Goal: Task Accomplishment & Management: Manage account settings

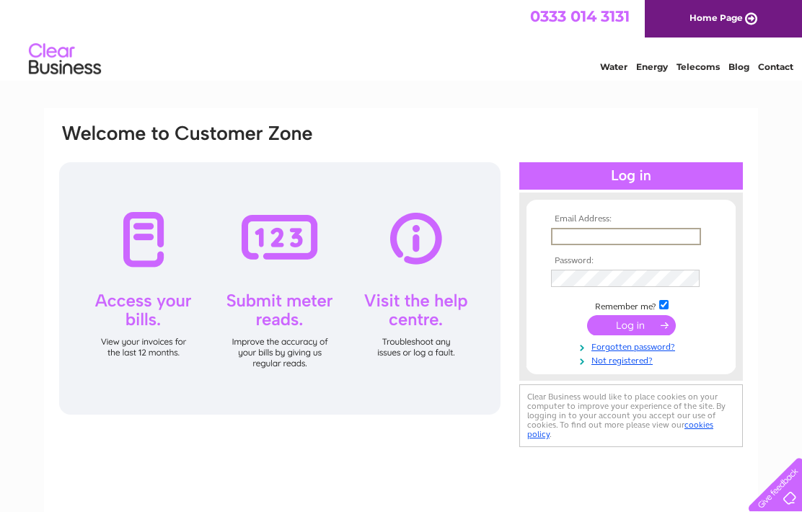
type input "[EMAIL_ADDRESS][DOMAIN_NAME]"
click at [631, 333] on input "submit" at bounding box center [631, 324] width 89 height 20
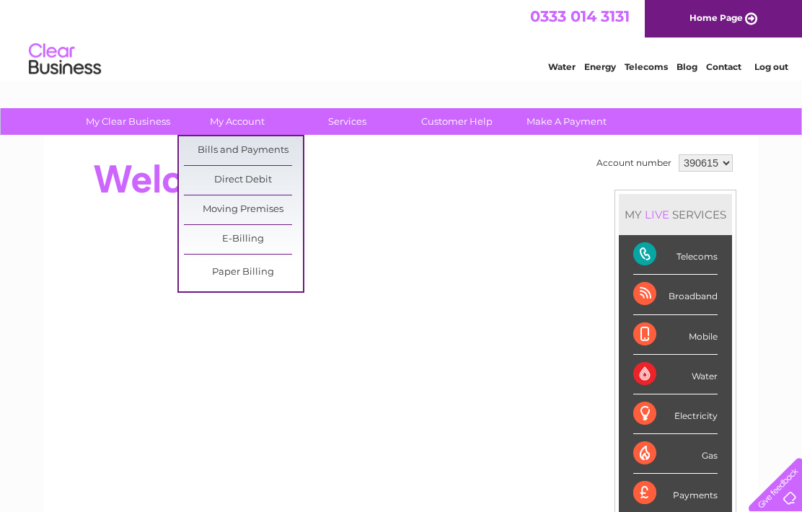
click at [282, 148] on link "Bills and Payments" at bounding box center [243, 150] width 119 height 29
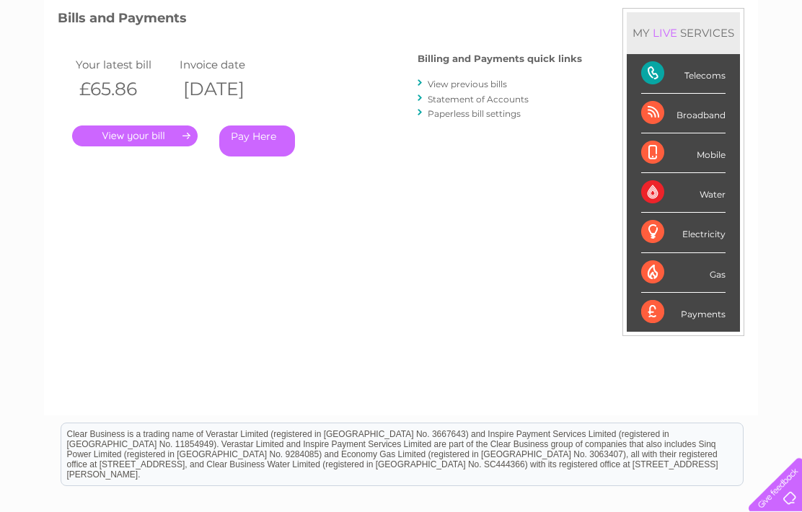
scroll to position [202, 0]
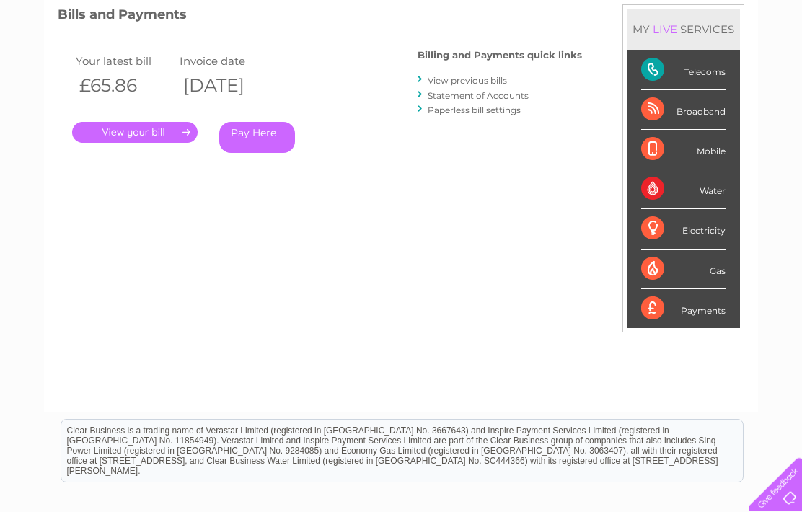
click at [477, 81] on link "View previous bills" at bounding box center [467, 80] width 79 height 11
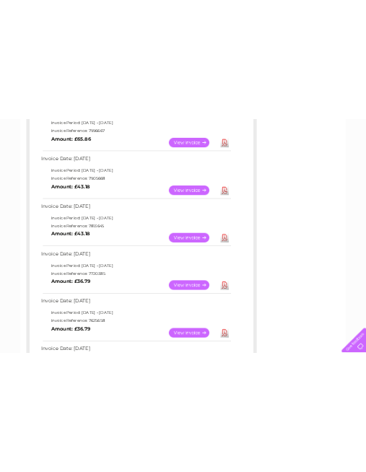
scroll to position [169, 0]
